Goal: Find contact information: Obtain details needed to contact an individual or organization

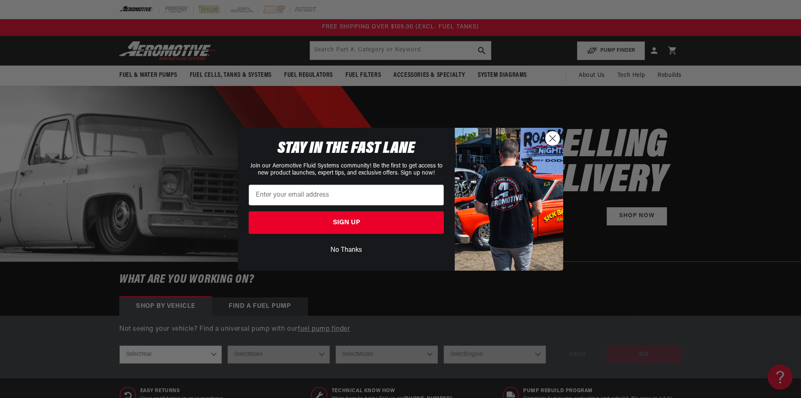
click at [554, 131] on circle "Close dialog" at bounding box center [553, 138] width 14 height 14
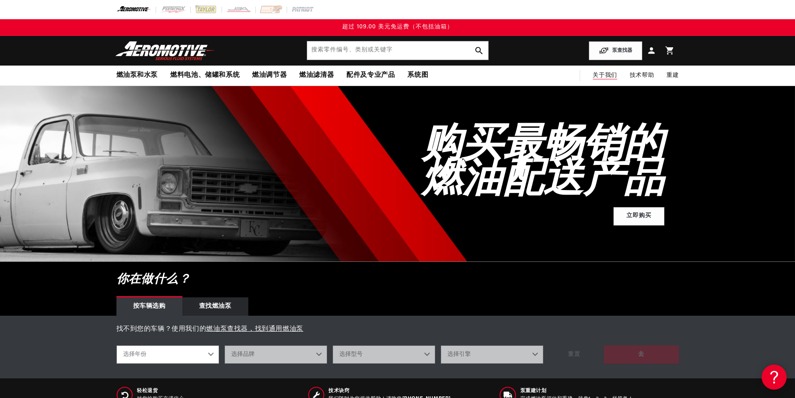
click at [610, 74] on font "关于我们" at bounding box center [604, 75] width 24 height 6
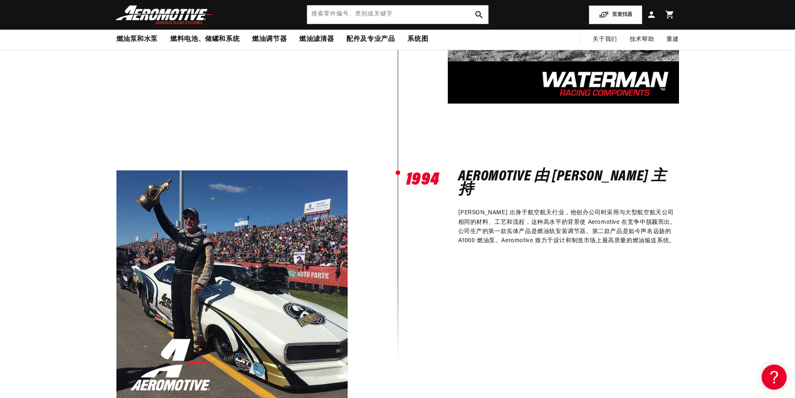
scroll to position [498, 0]
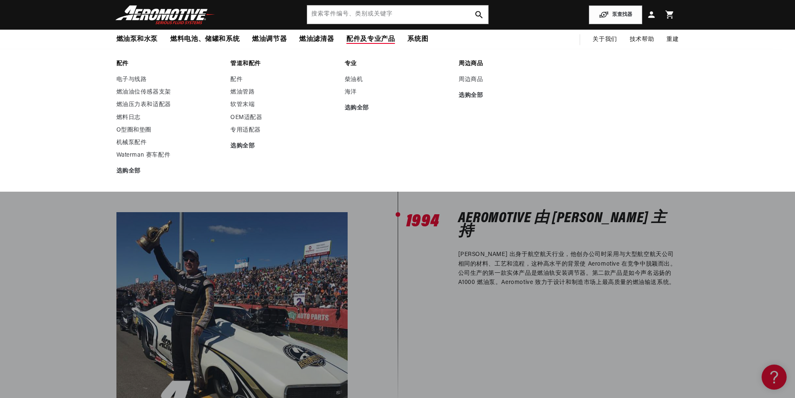
click at [374, 41] on font "配件及专业产品" at bounding box center [370, 39] width 48 height 7
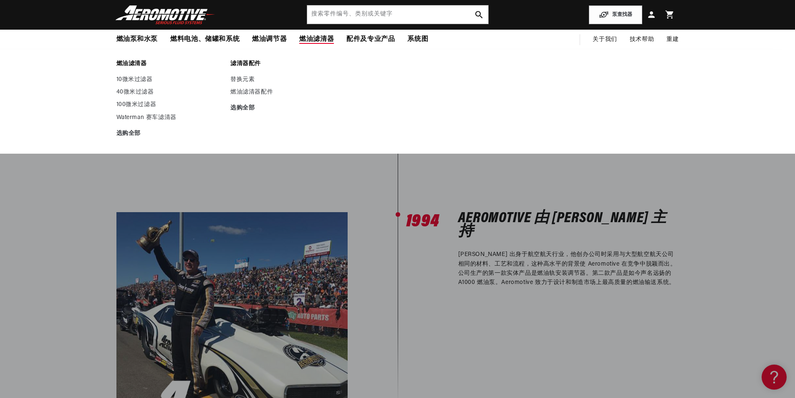
click at [309, 41] on font "燃油滤清器" at bounding box center [316, 39] width 35 height 7
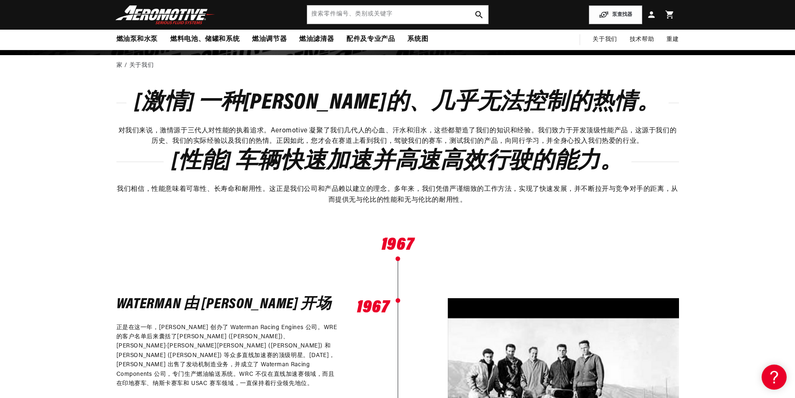
scroll to position [40, 0]
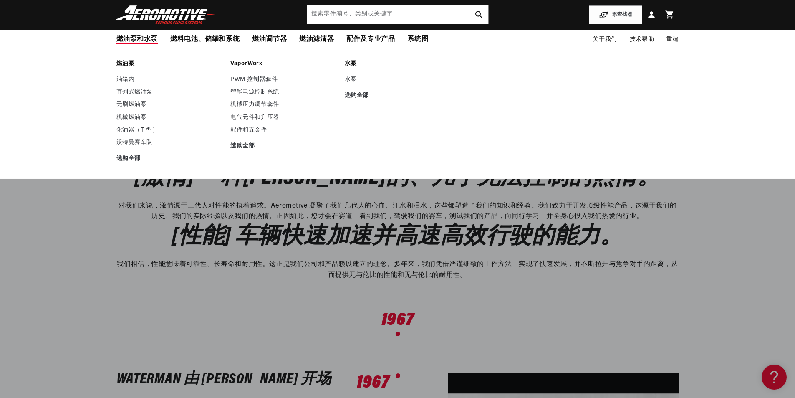
click at [138, 44] on summary "燃油泵和水泵" at bounding box center [137, 40] width 54 height 20
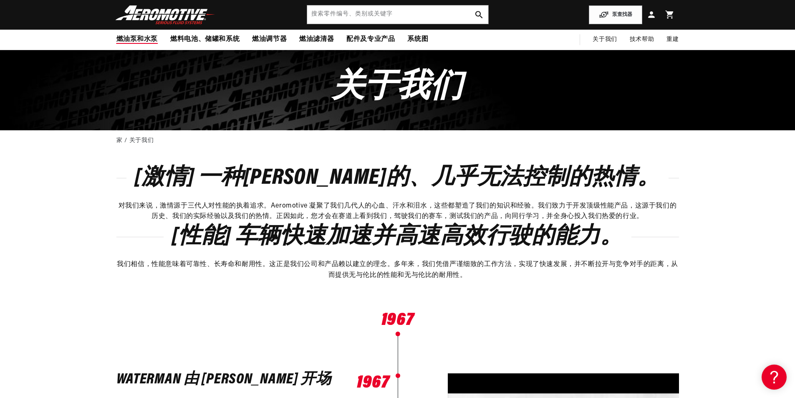
click at [143, 38] on font "燃油泵和水泵" at bounding box center [137, 39] width 42 height 7
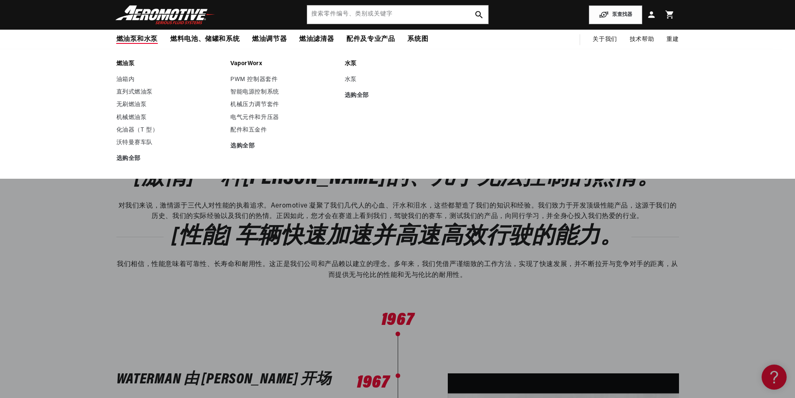
click at [126, 60] on font "燃油泵" at bounding box center [125, 63] width 18 height 6
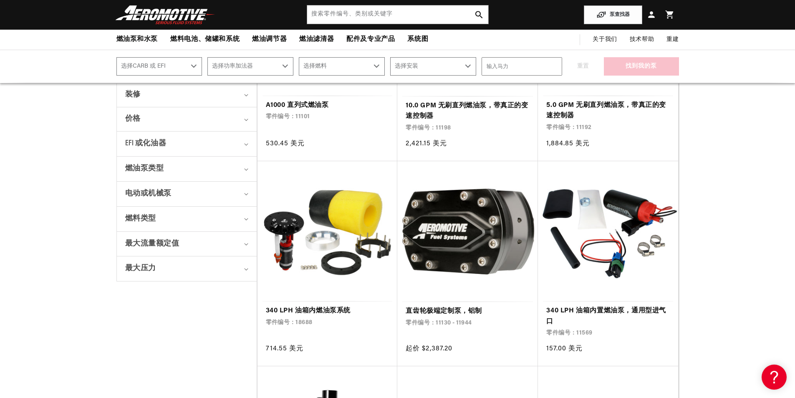
scroll to position [42, 0]
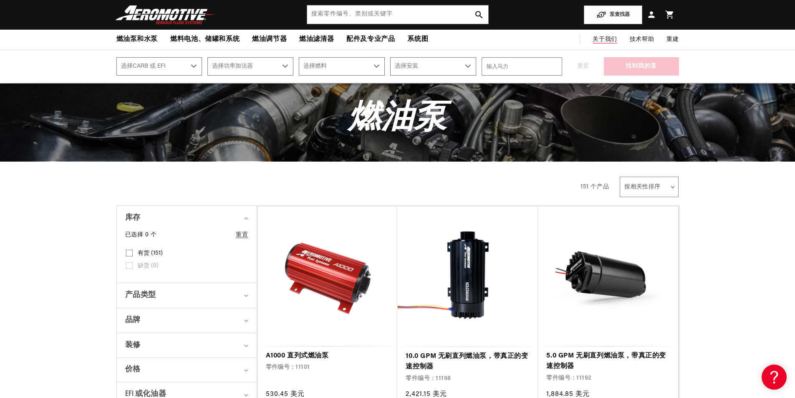
click at [599, 43] on font "关于我们" at bounding box center [604, 39] width 24 height 6
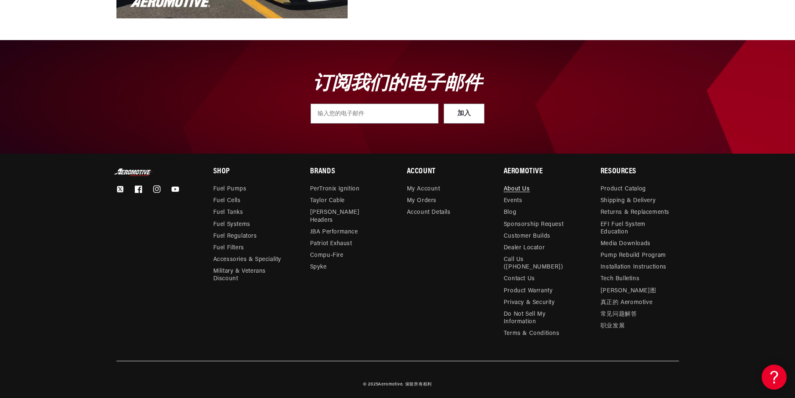
scroll to position [916, 0]
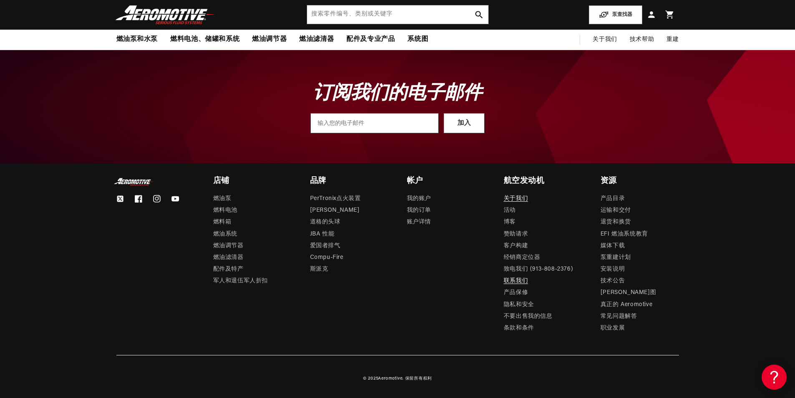
click at [511, 282] on font "联系我们" at bounding box center [516, 280] width 24 height 6
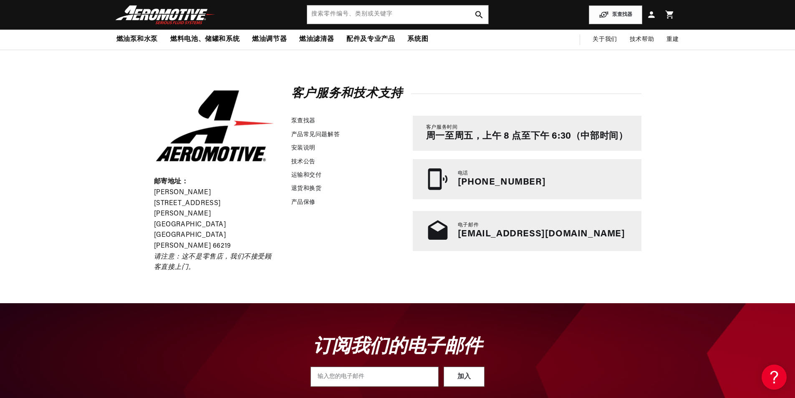
scroll to position [125, 0]
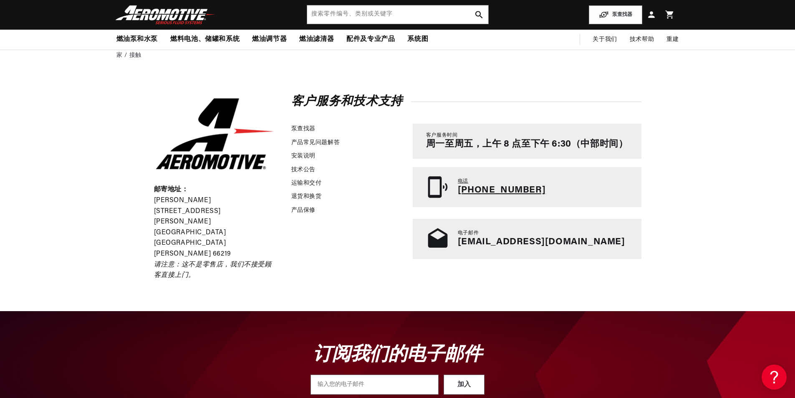
drag, startPoint x: 516, startPoint y: 189, endPoint x: 503, endPoint y: 205, distance: 20.2
click at [503, 205] on link "电话 [PHONE_NUMBER]" at bounding box center [527, 187] width 229 height 40
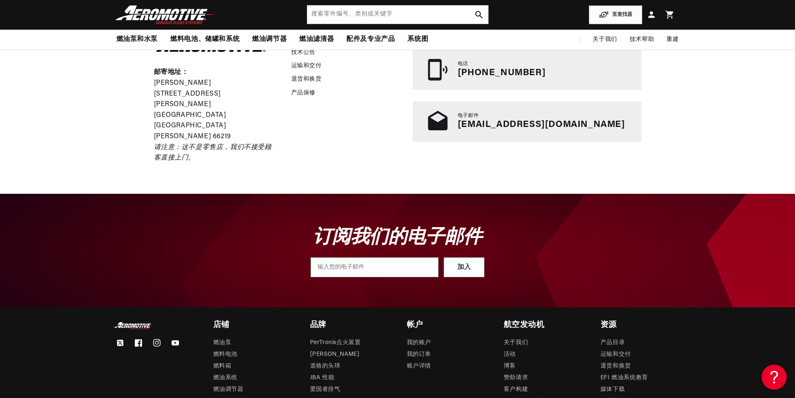
scroll to position [83, 0]
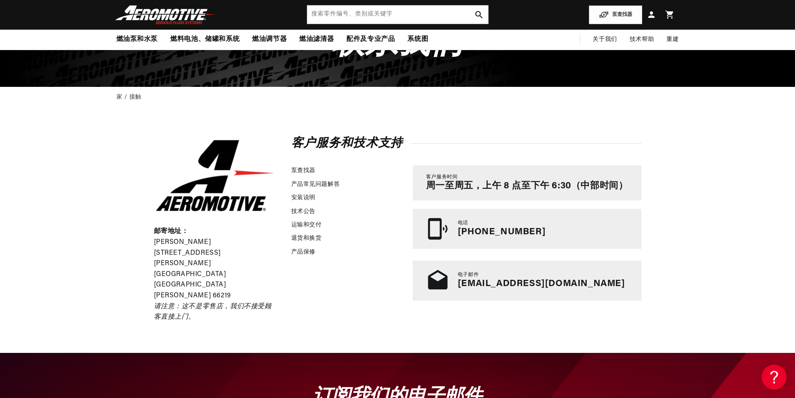
drag, startPoint x: 149, startPoint y: 146, endPoint x: 184, endPoint y: 155, distance: 36.2
click at [149, 146] on div "邮寄地址： [PERSON_NAME][STREET_ADDRESS][PERSON_NAME] [GEOGRAPHIC_DATA][GEOGRAPHIC_D…" at bounding box center [397, 230] width 529 height 244
